Goal: Find contact information: Obtain details needed to contact an individual or organization

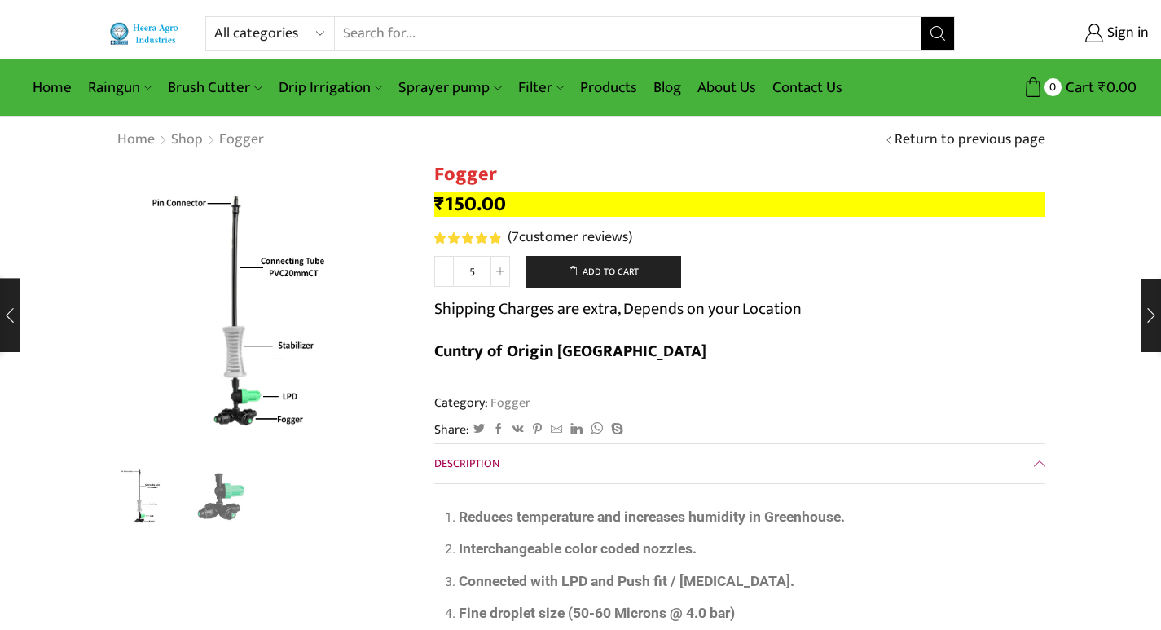
click at [808, 87] on link "Contact Us" at bounding box center [807, 87] width 86 height 38
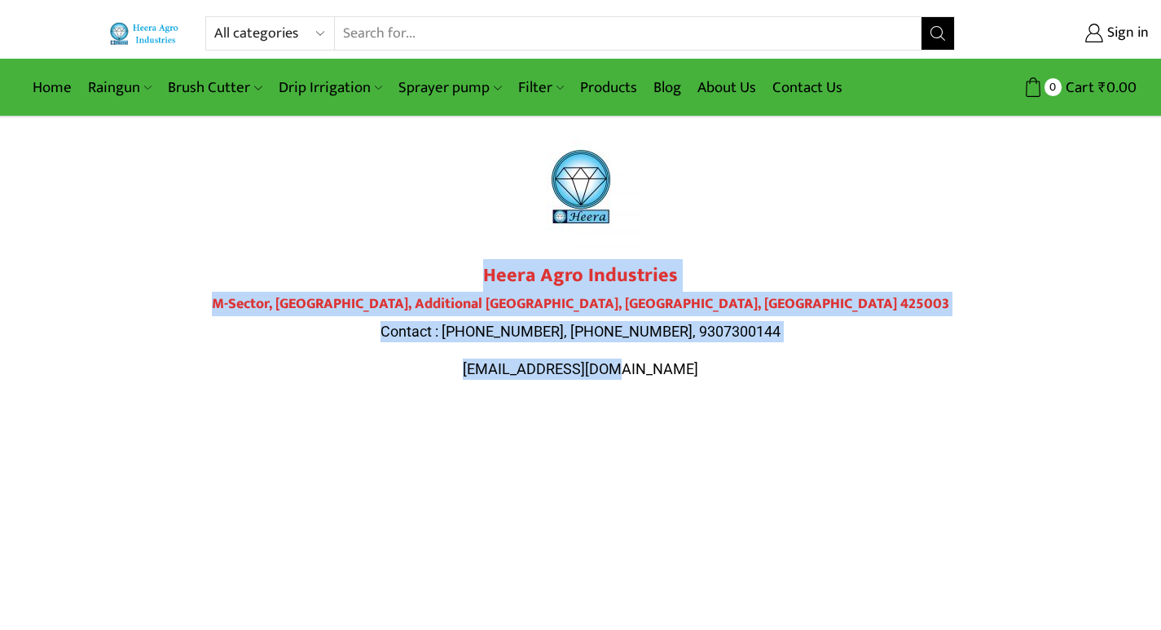
drag, startPoint x: 486, startPoint y: 272, endPoint x: 687, endPoint y: 381, distance: 228.2
click at [687, 381] on div "Heera Agro Industries M-Sector, Patil Nagar, Additional MIDC, Jalgaon, Maharash…" at bounding box center [581, 329] width 912 height 131
copy div "Heera Agro Industries M-Sector, Patil Nagar, Additional MIDC, Jalgaon, Maharash…"
